Goal: Information Seeking & Learning: Learn about a topic

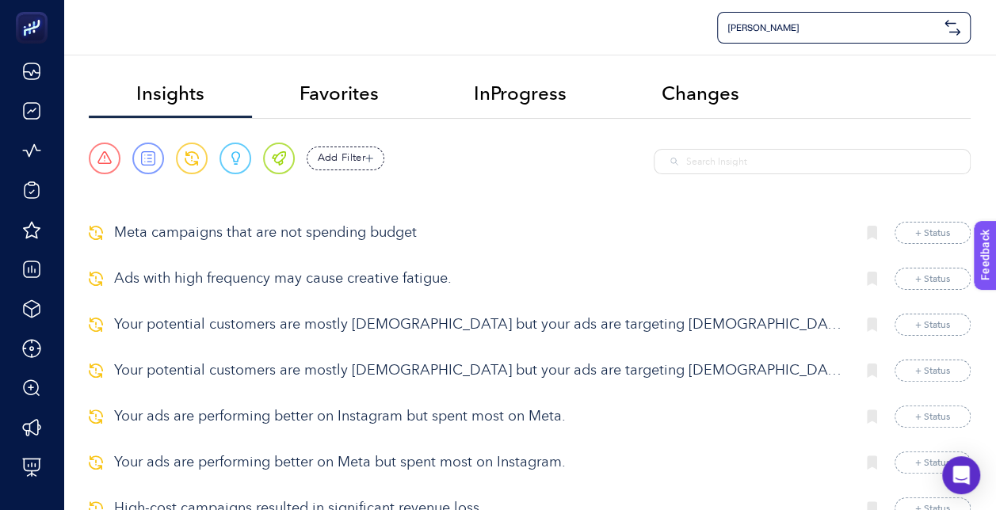
click at [317, 224] on p "Meta campaigns that are not spending budget" at bounding box center [478, 233] width 729 height 21
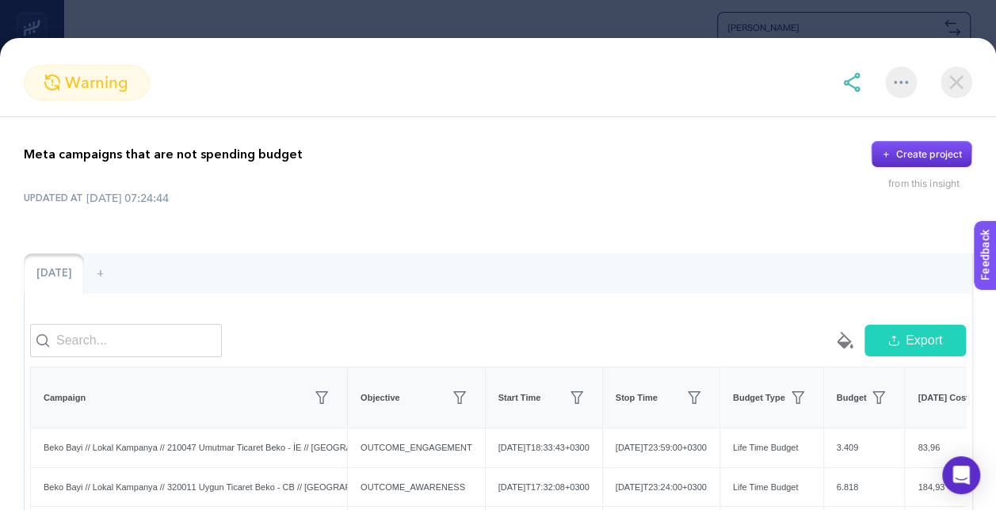
click at [956, 81] on img at bounding box center [957, 83] width 32 height 32
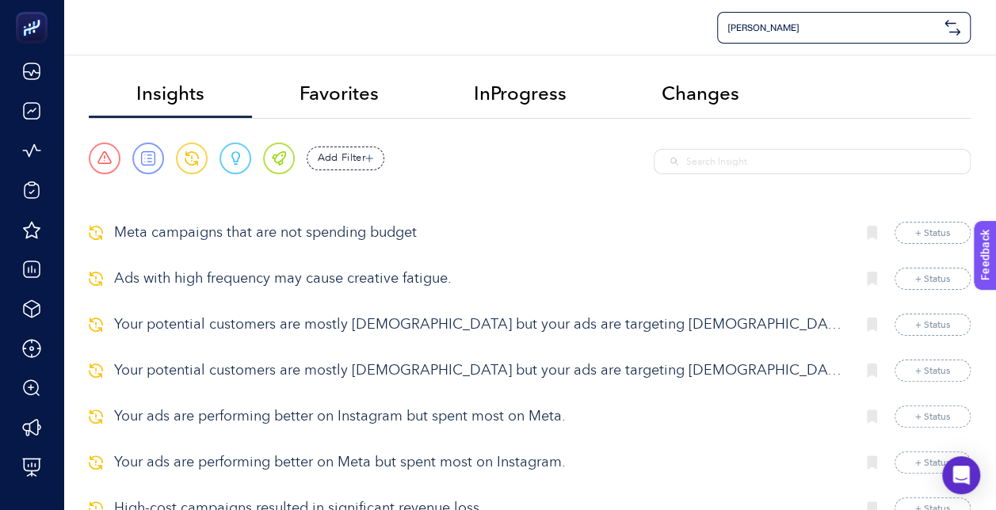
click at [343, 168] on div "Add Filter" at bounding box center [346, 159] width 78 height 24
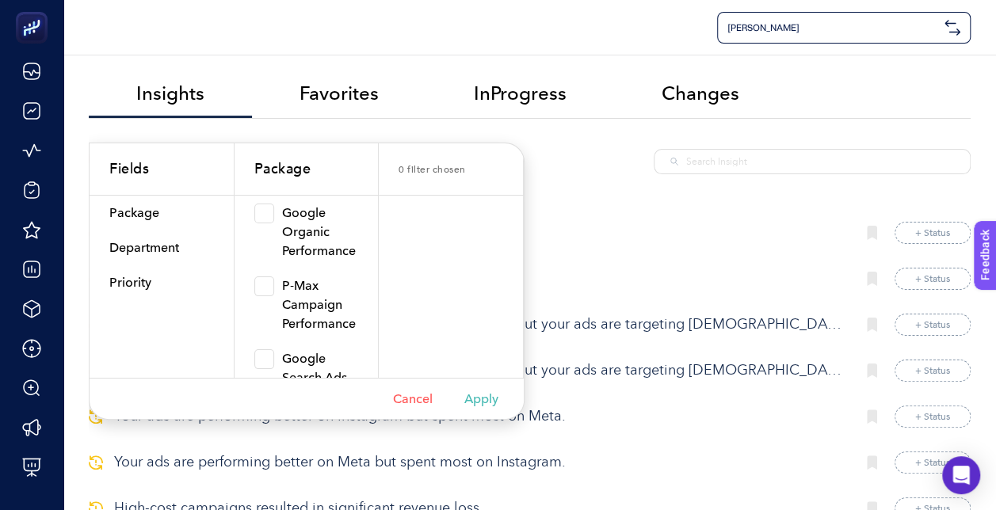
click at [602, 193] on section "Urgent Report Warning Opportunity Perfect Add Filter Fields 0 Package Package D…" at bounding box center [530, 170] width 882 height 55
click at [410, 406] on div "Cancel Apply" at bounding box center [307, 398] width 434 height 41
click at [418, 403] on button "Cancel" at bounding box center [413, 399] width 40 height 15
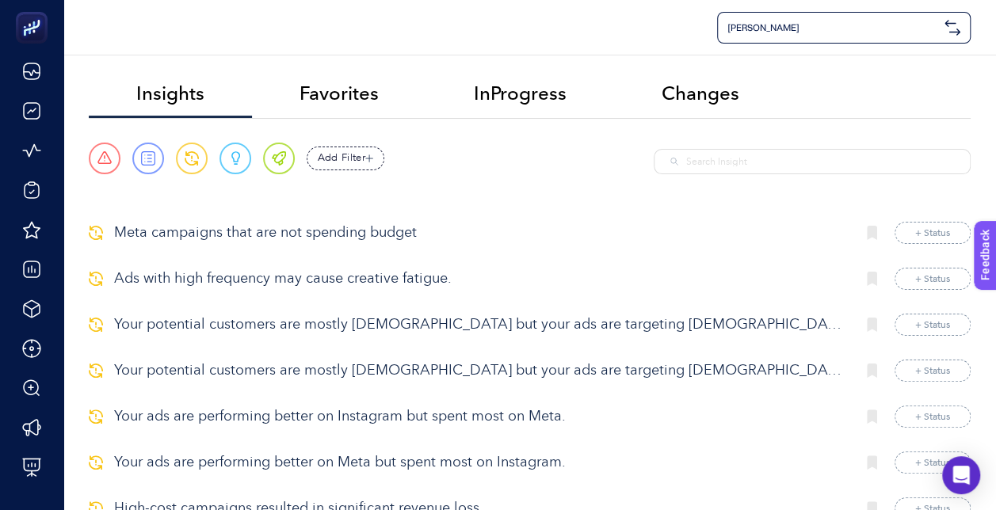
click at [926, 238] on button "+ Status" at bounding box center [933, 233] width 76 height 22
click at [376, 231] on p "Meta campaigns that are not spending budget" at bounding box center [478, 233] width 729 height 21
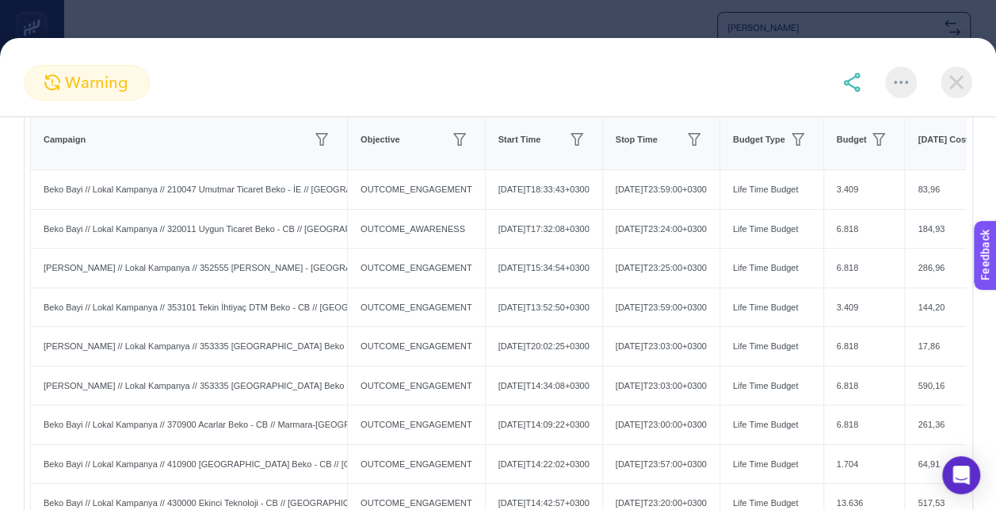
scroll to position [263, 0]
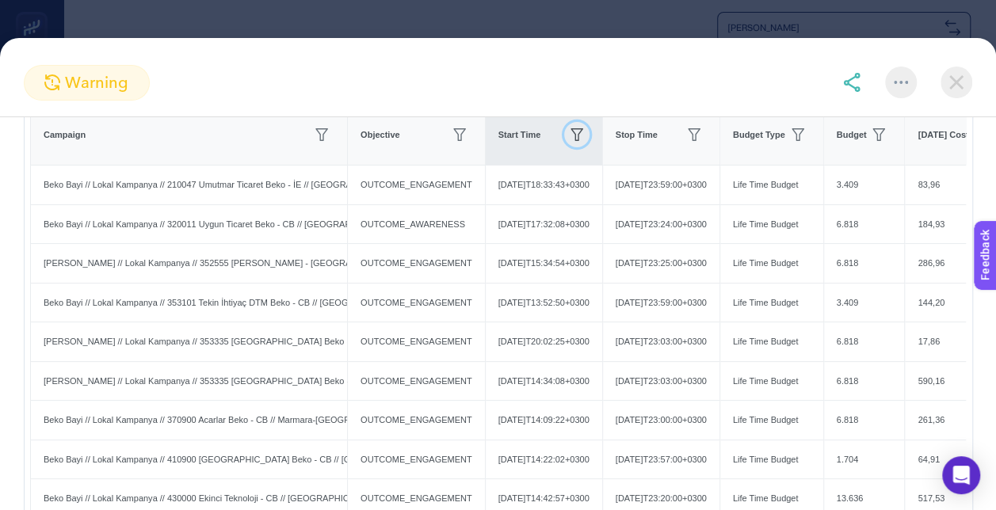
click at [583, 141] on icon "button" at bounding box center [577, 134] width 13 height 13
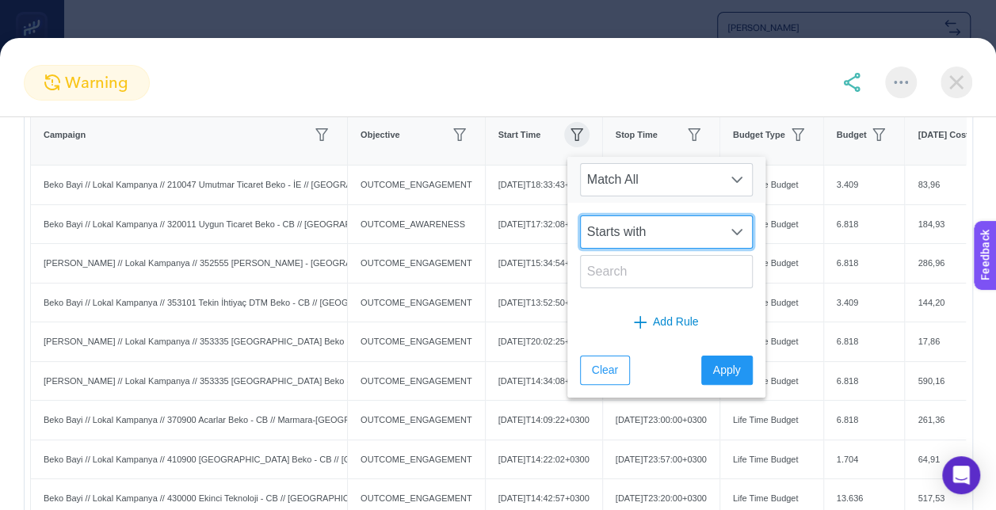
click at [617, 219] on span "Starts with" at bounding box center [651, 232] width 141 height 32
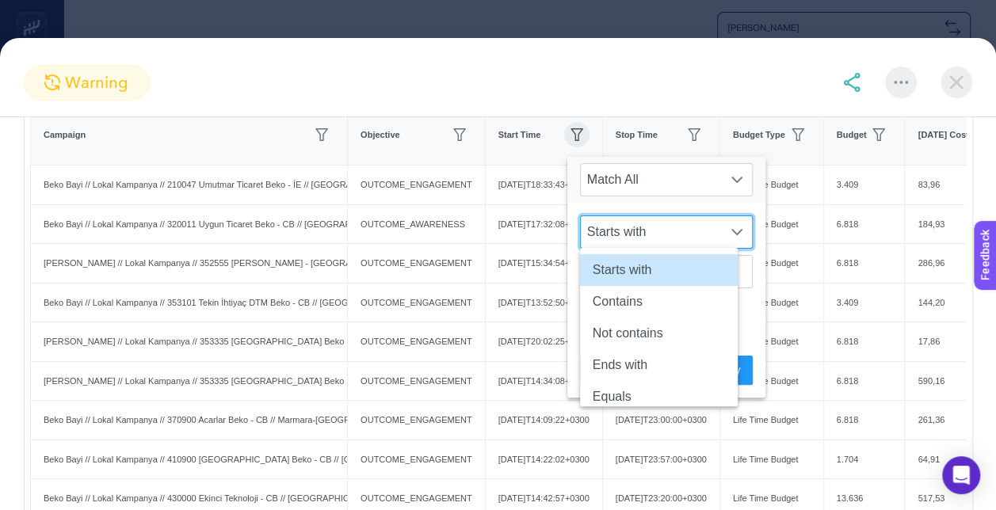
scroll to position [44, 0]
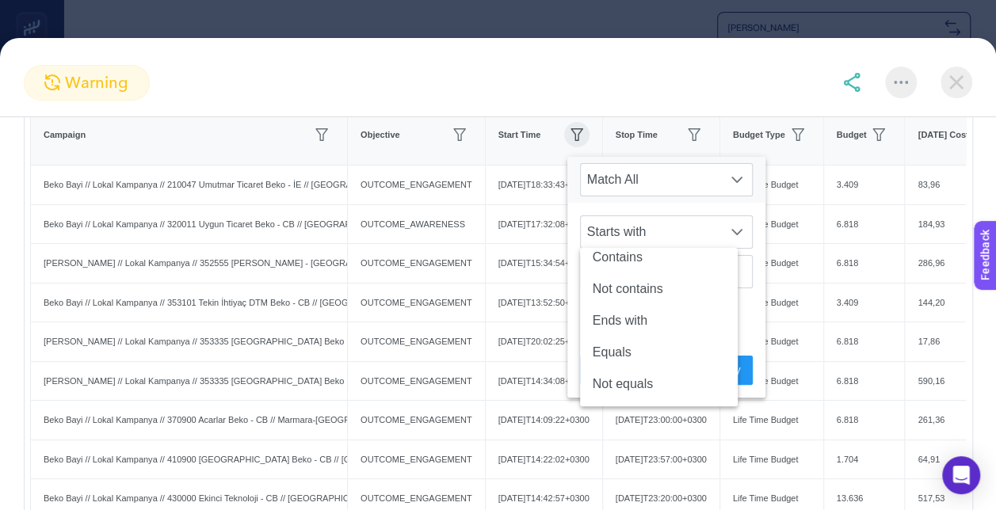
click at [739, 87] on section "warning" at bounding box center [498, 83] width 996 height 36
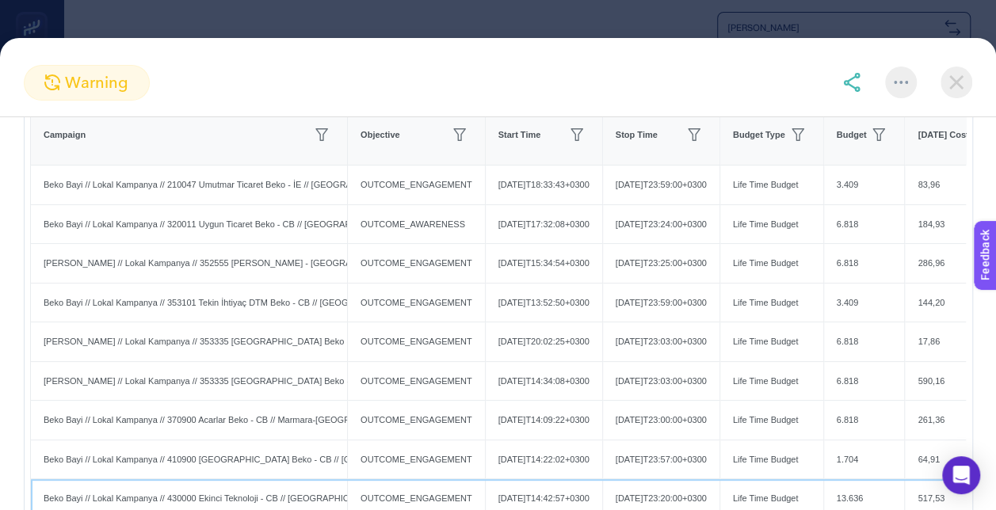
drag, startPoint x: 784, startPoint y: 510, endPoint x: 877, endPoint y: 514, distance: 92.8
click at [877, 510] on html "Beko Bayi Insights Favorites InProgress Changes Urgent Report Warning Opportuni…" at bounding box center [498, 255] width 996 height 510
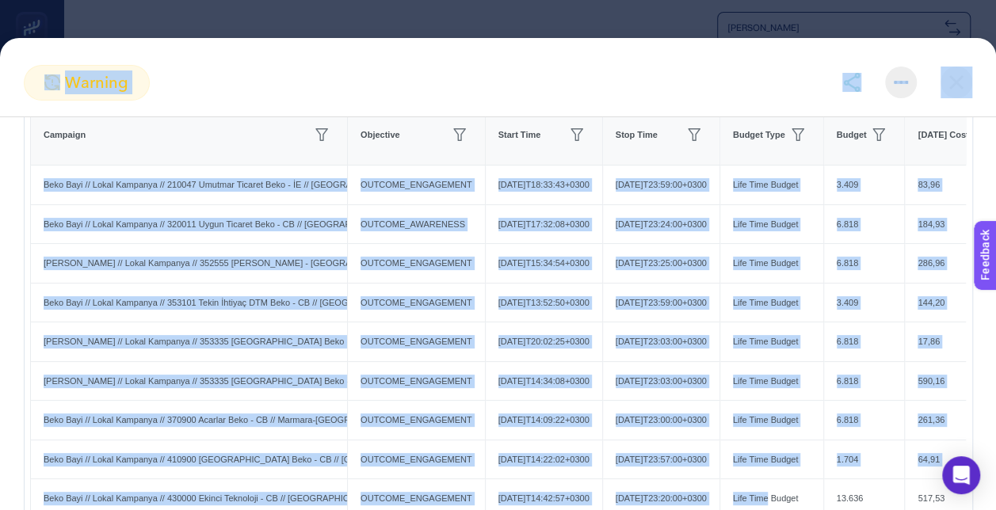
click at [534, 30] on section "warning Meta campaigns that are not spending budget Create project from this in…" at bounding box center [498, 255] width 996 height 510
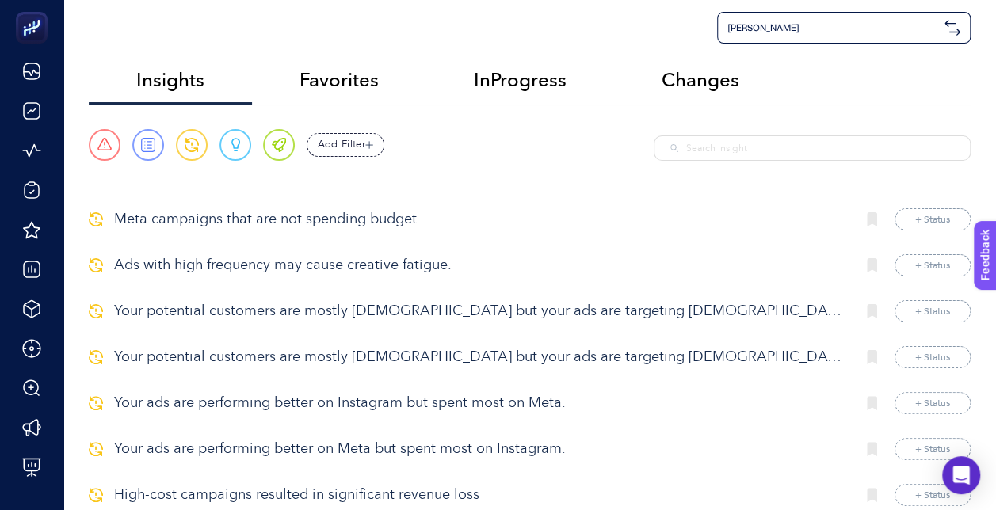
click at [307, 220] on p "Meta campaigns that are not spending budget" at bounding box center [478, 219] width 729 height 21
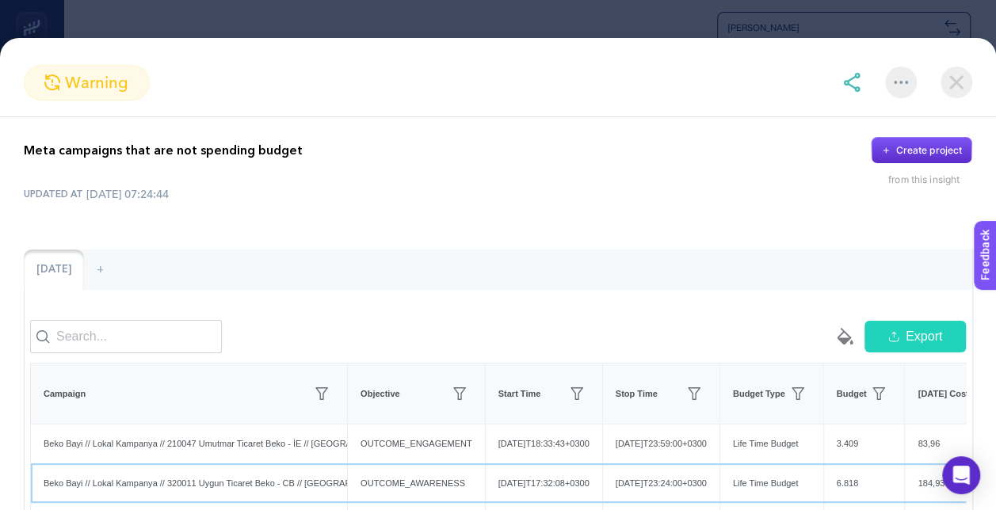
drag, startPoint x: 590, startPoint y: 509, endPoint x: 645, endPoint y: 510, distance: 55.5
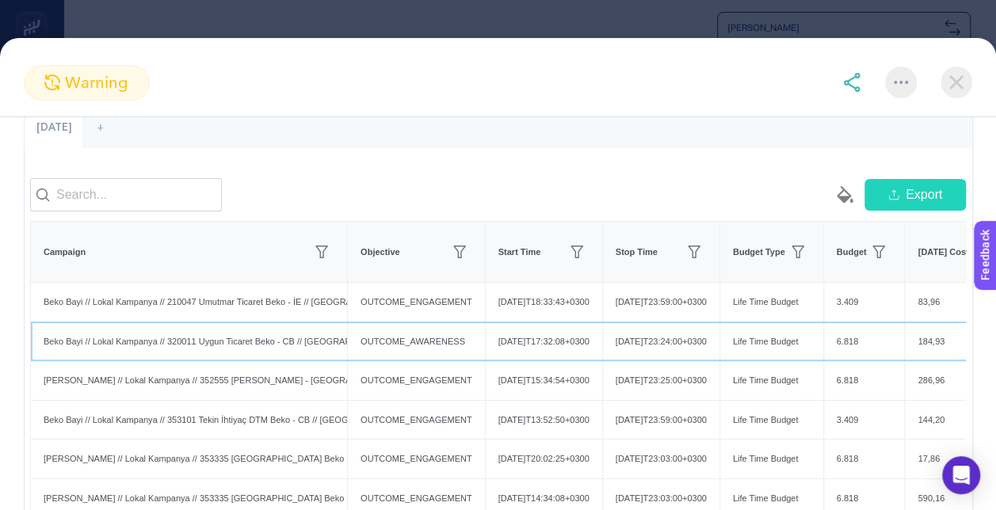
scroll to position [154, 0]
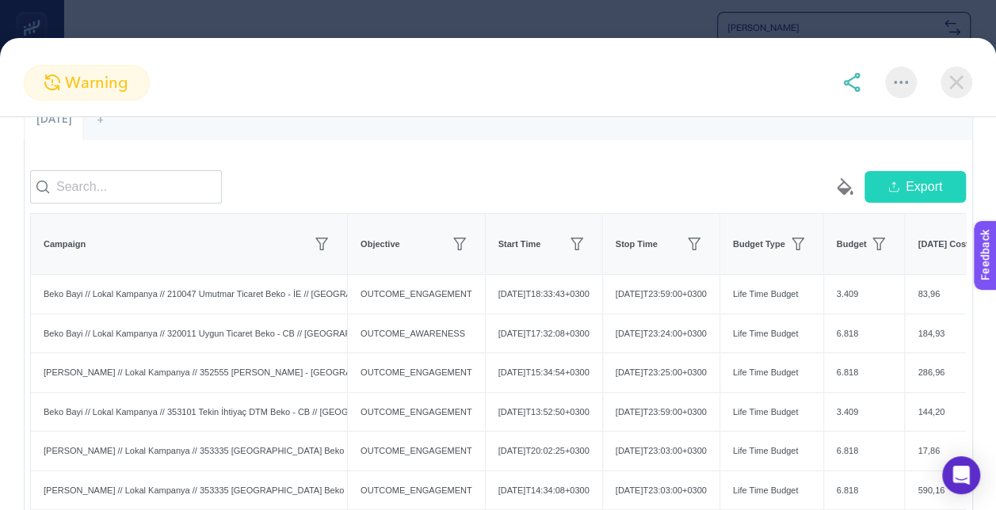
click at [100, 124] on div "+" at bounding box center [100, 120] width 32 height 41
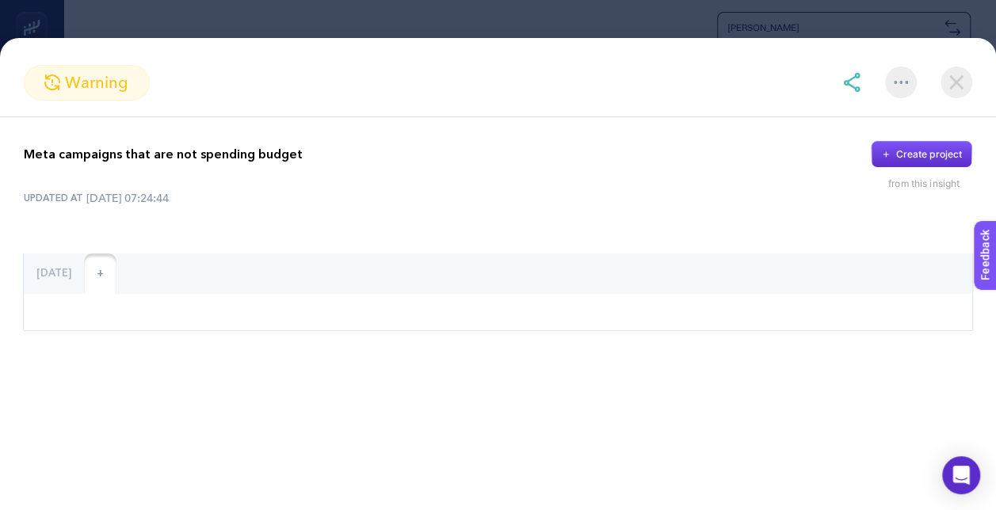
scroll to position [0, 0]
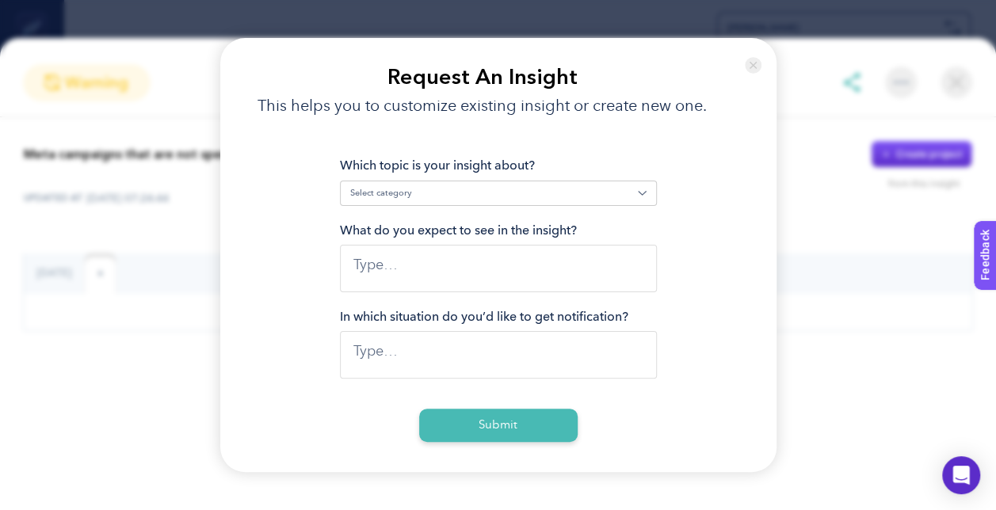
click at [753, 71] on img at bounding box center [753, 65] width 17 height 25
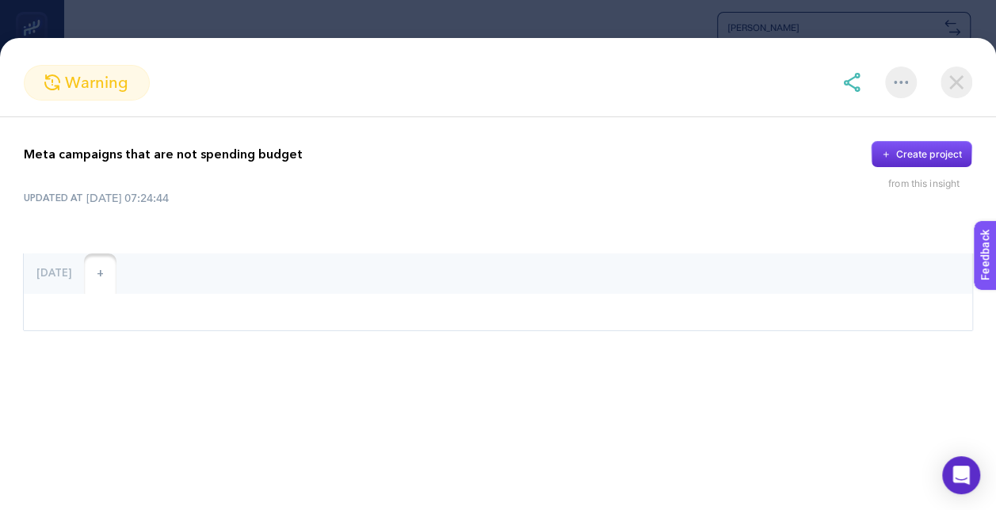
click at [972, 90] on section "warning" at bounding box center [498, 83] width 996 height 36
click at [961, 82] on img at bounding box center [957, 83] width 32 height 32
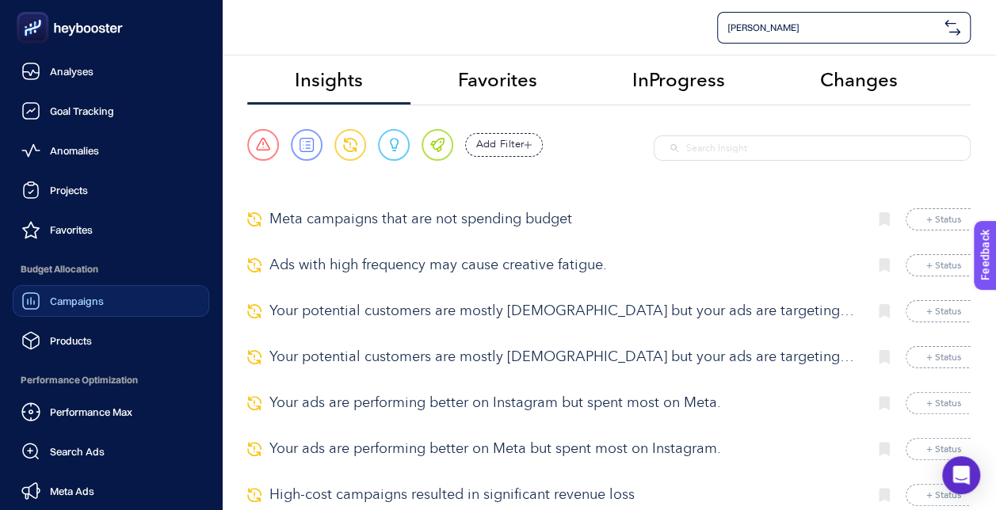
click at [84, 292] on div "Campaigns" at bounding box center [62, 301] width 82 height 19
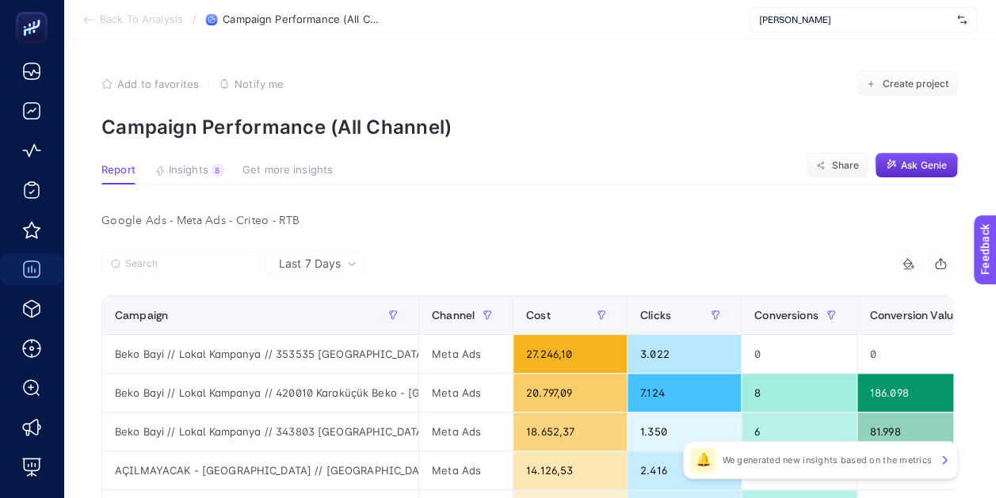
click at [336, 257] on span "Last 7 Days" at bounding box center [310, 264] width 62 height 16
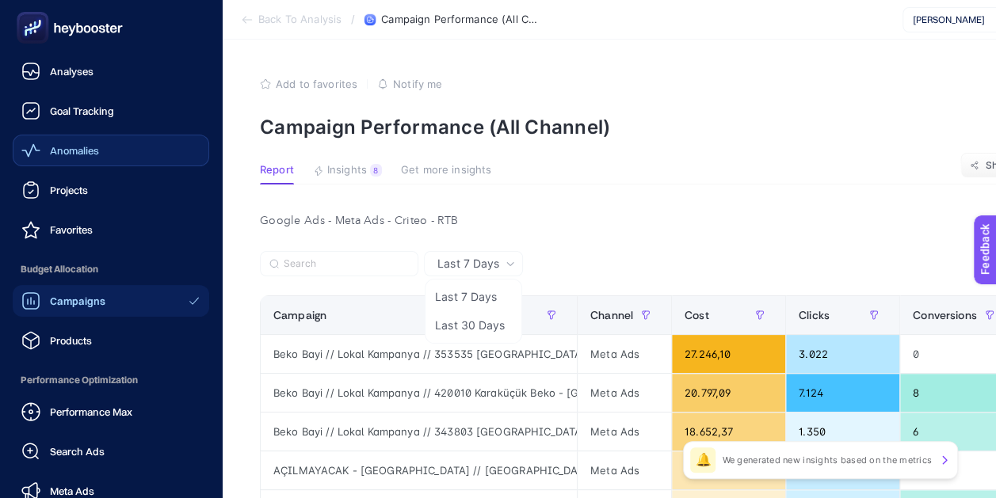
click at [70, 161] on link "Anomalies" at bounding box center [111, 151] width 197 height 32
